Goal: Information Seeking & Learning: Learn about a topic

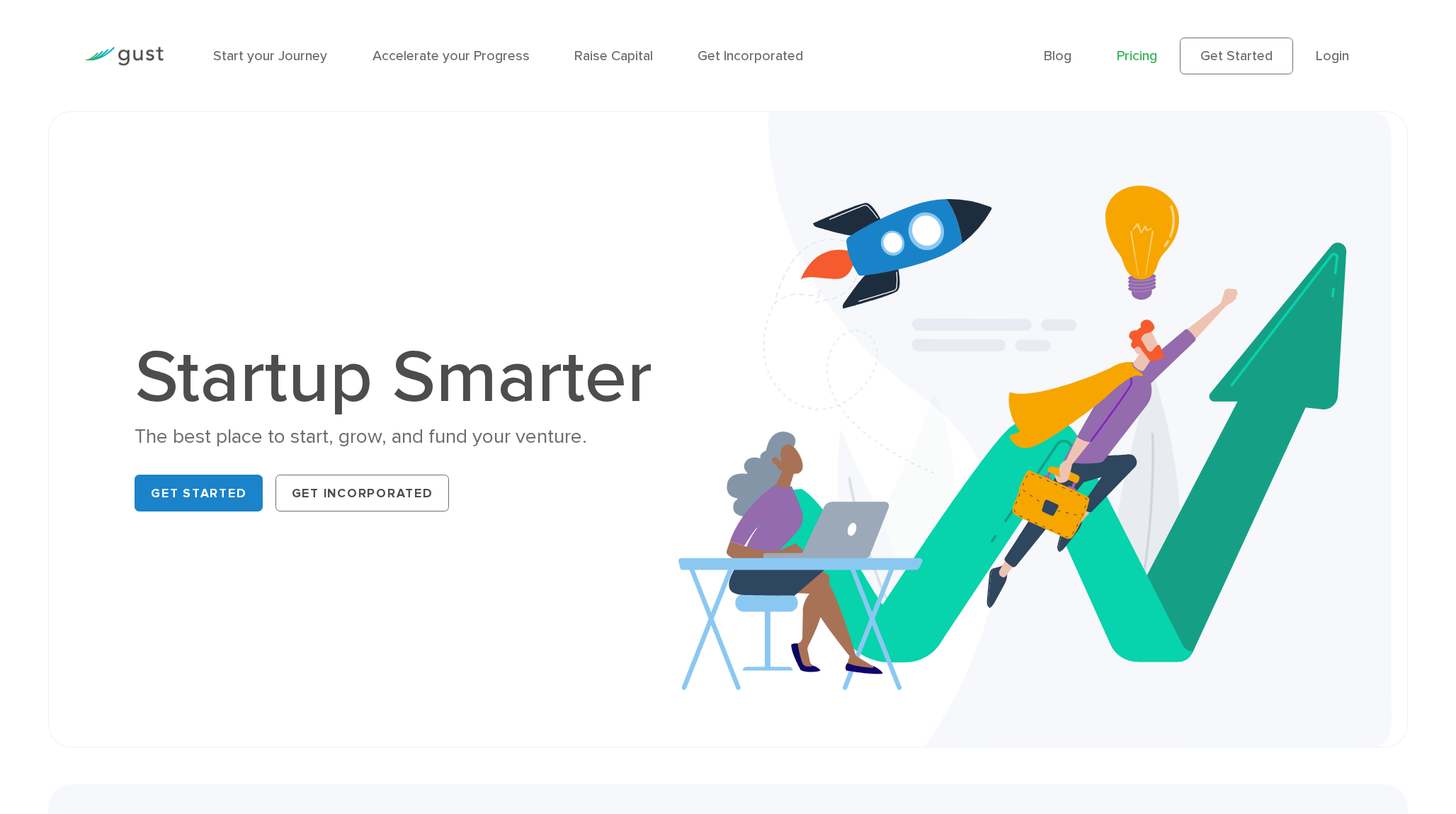
click at [1126, 56] on link "Pricing" at bounding box center [1137, 55] width 40 height 16
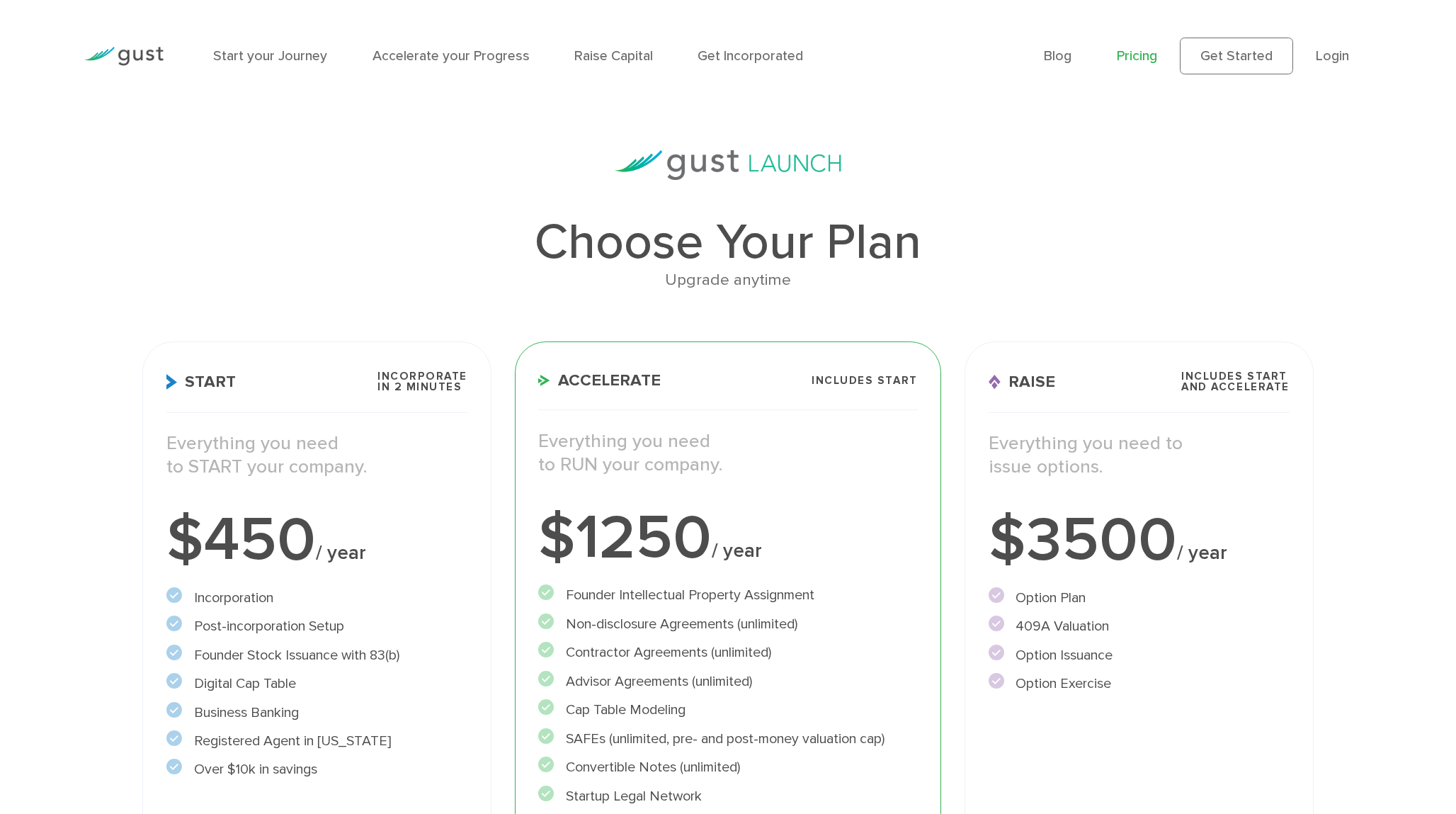
click at [146, 52] on img at bounding box center [124, 56] width 79 height 19
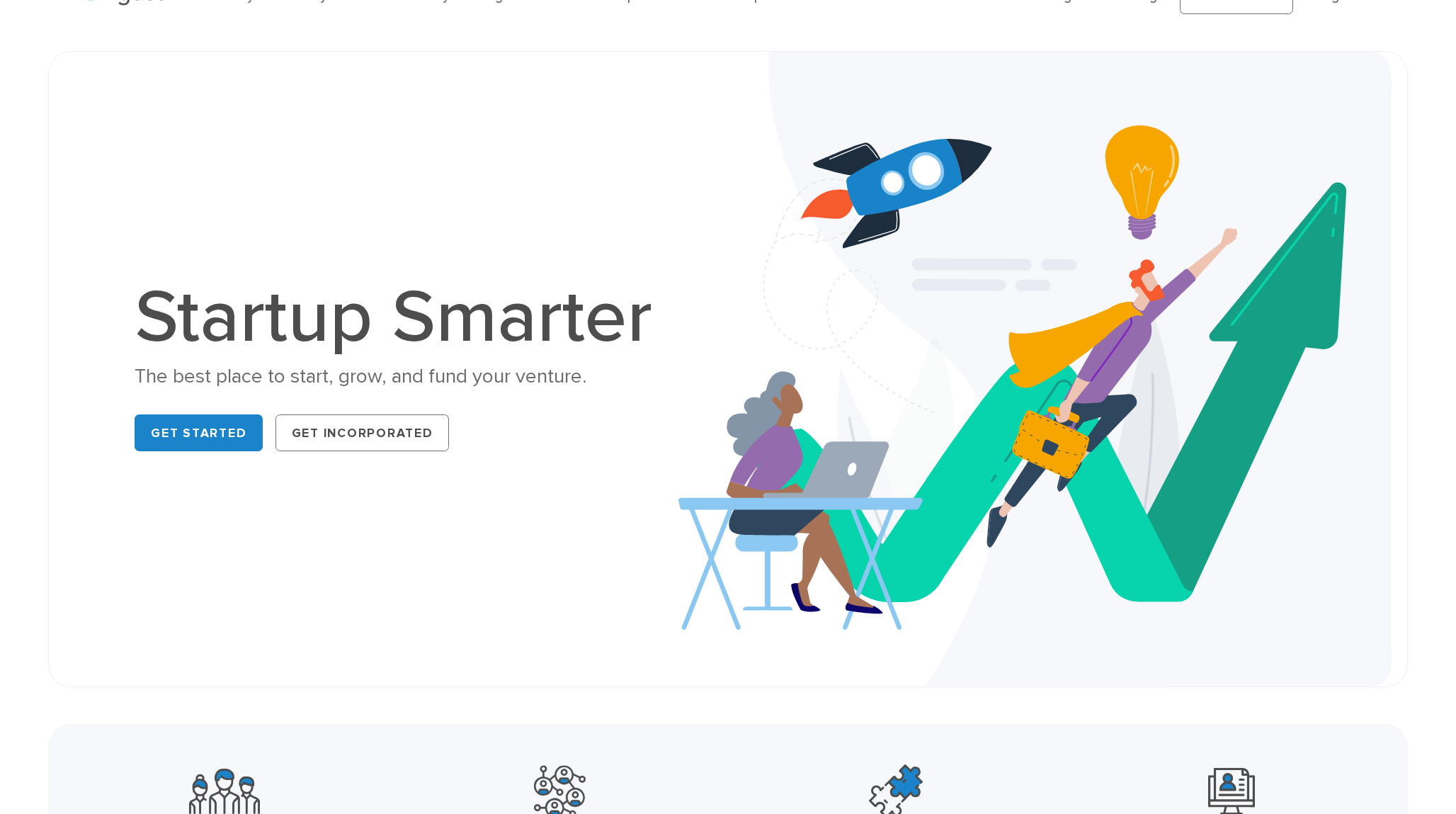
scroll to position [71, 0]
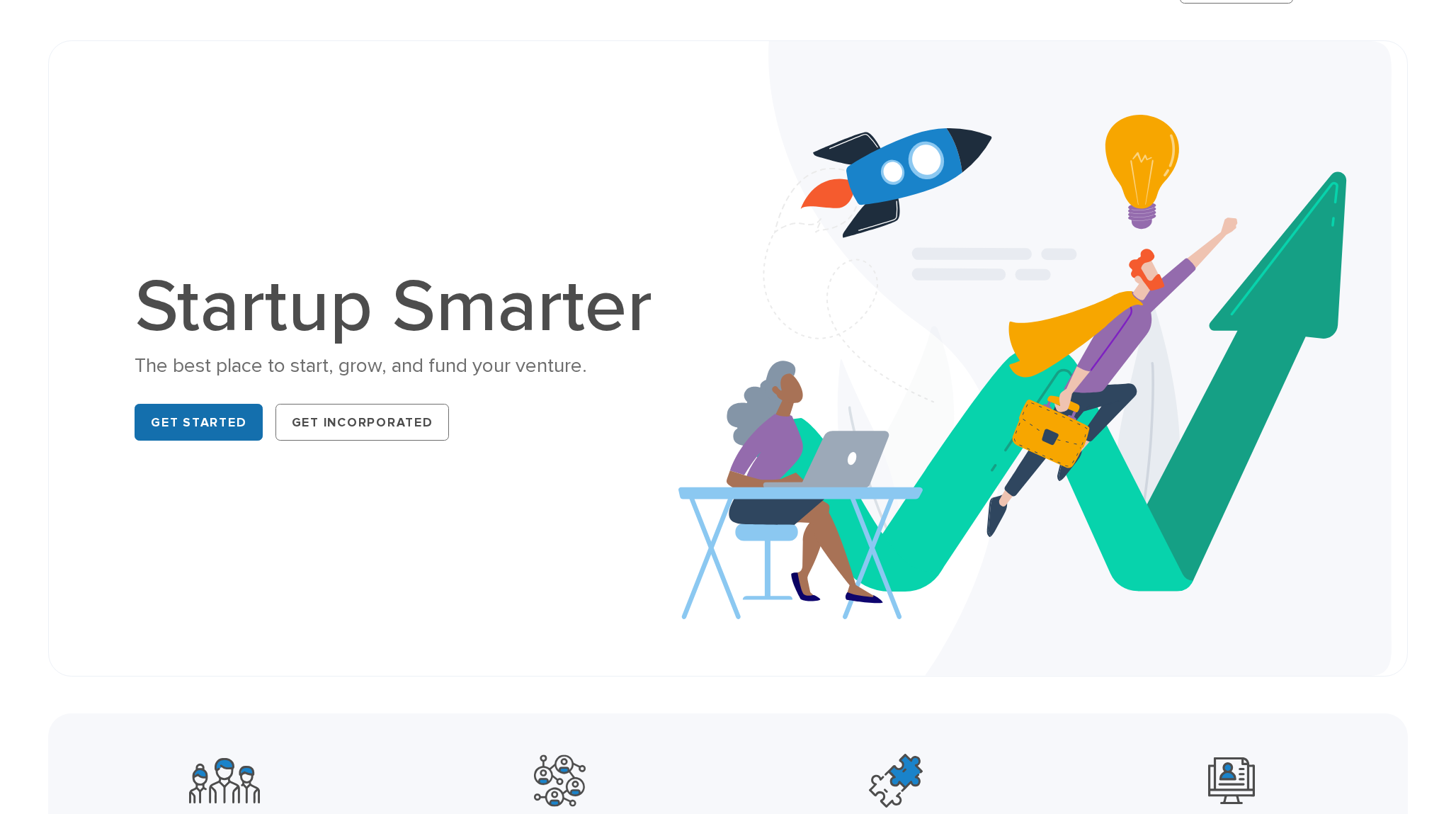
click at [236, 422] on link "Get Started" at bounding box center [198, 422] width 128 height 37
